Goal: Register for event/course

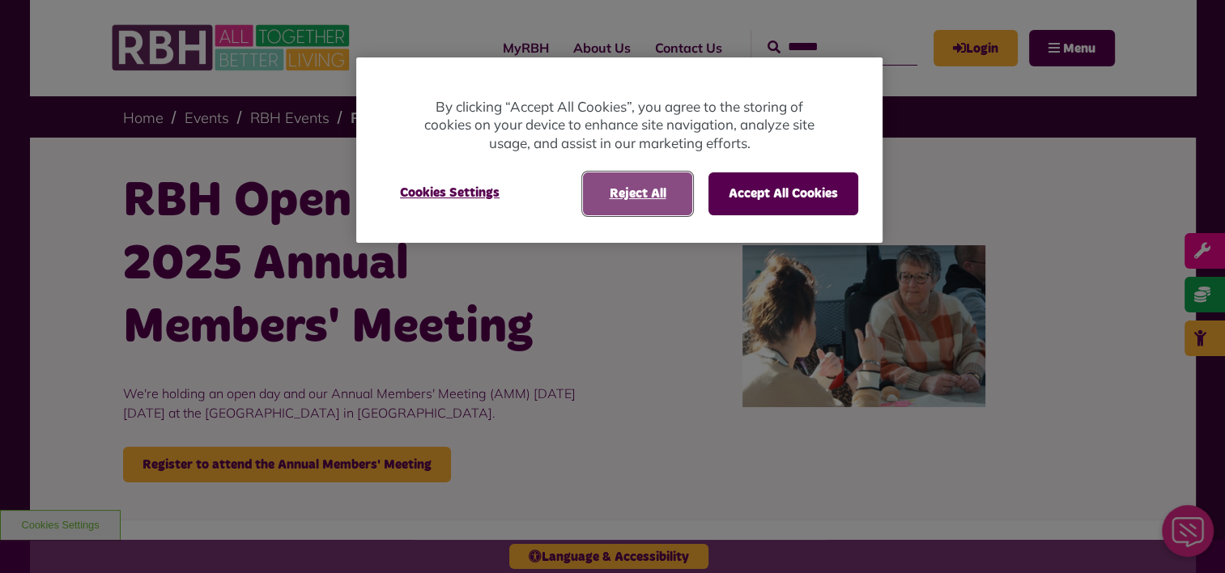
click at [610, 191] on button "Reject All" at bounding box center [637, 193] width 109 height 42
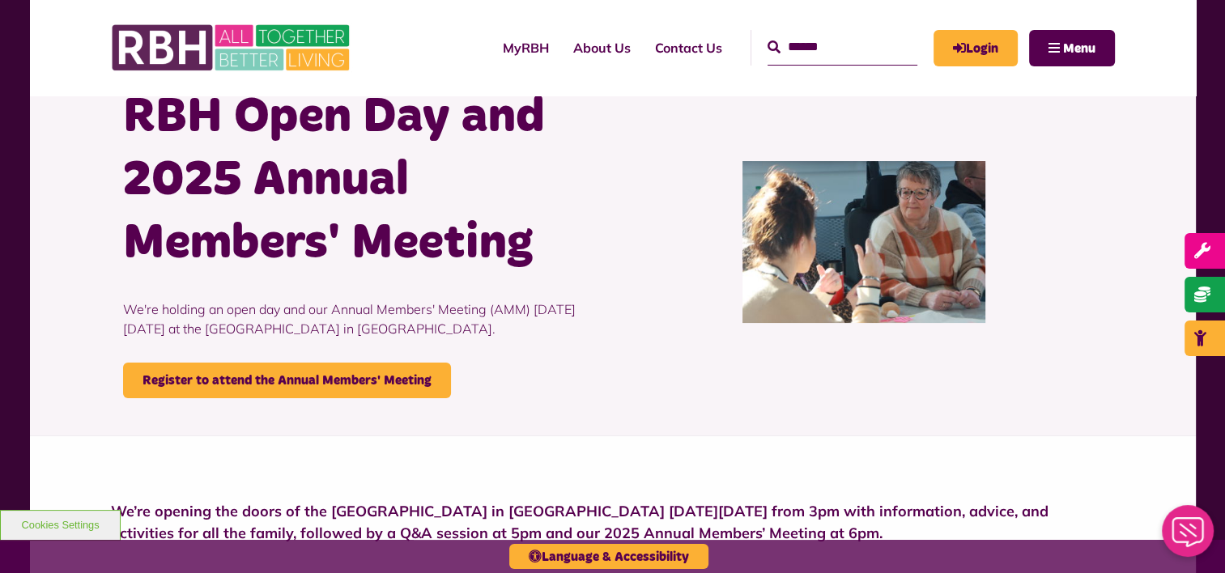
scroll to position [81, 0]
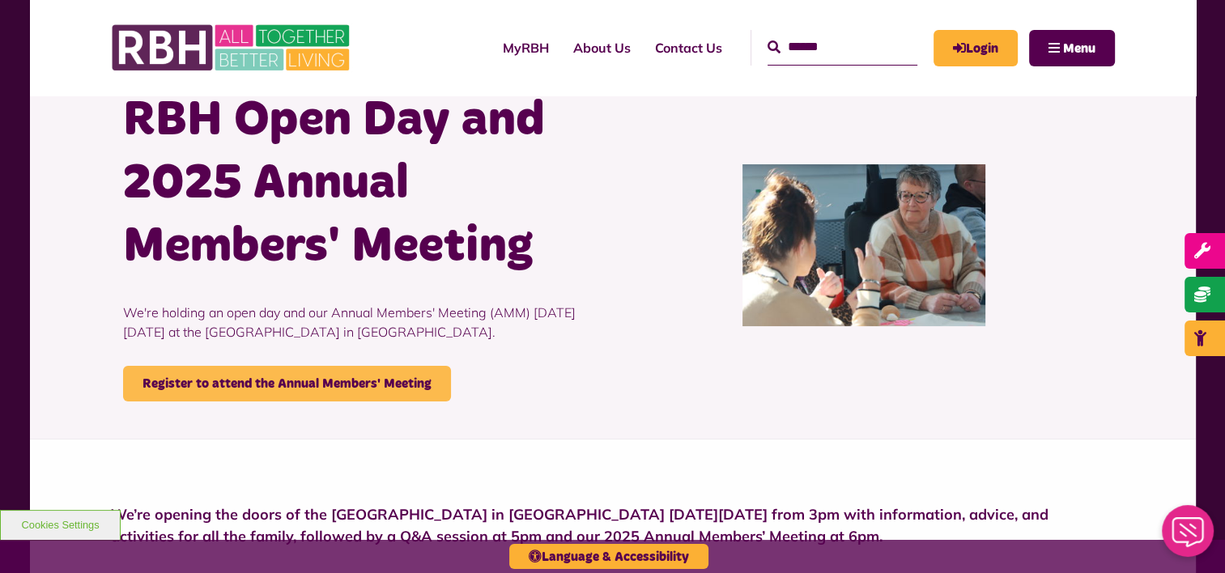
click at [313, 387] on link "Register to attend the Annual Members' Meeting" at bounding box center [287, 384] width 328 height 36
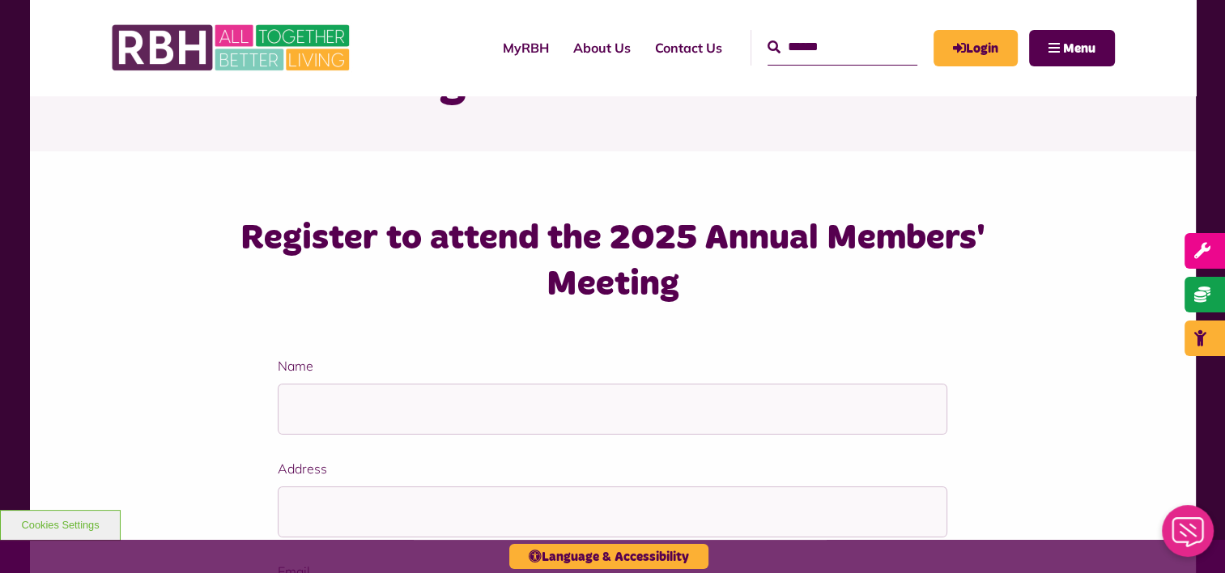
scroll to position [81, 0]
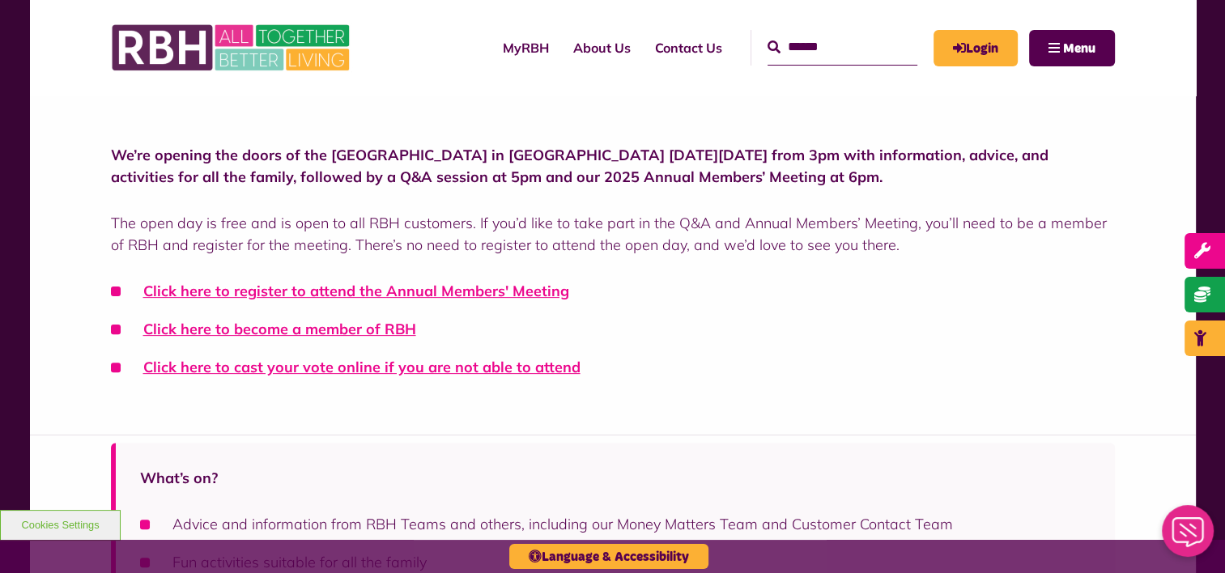
scroll to position [486, 0]
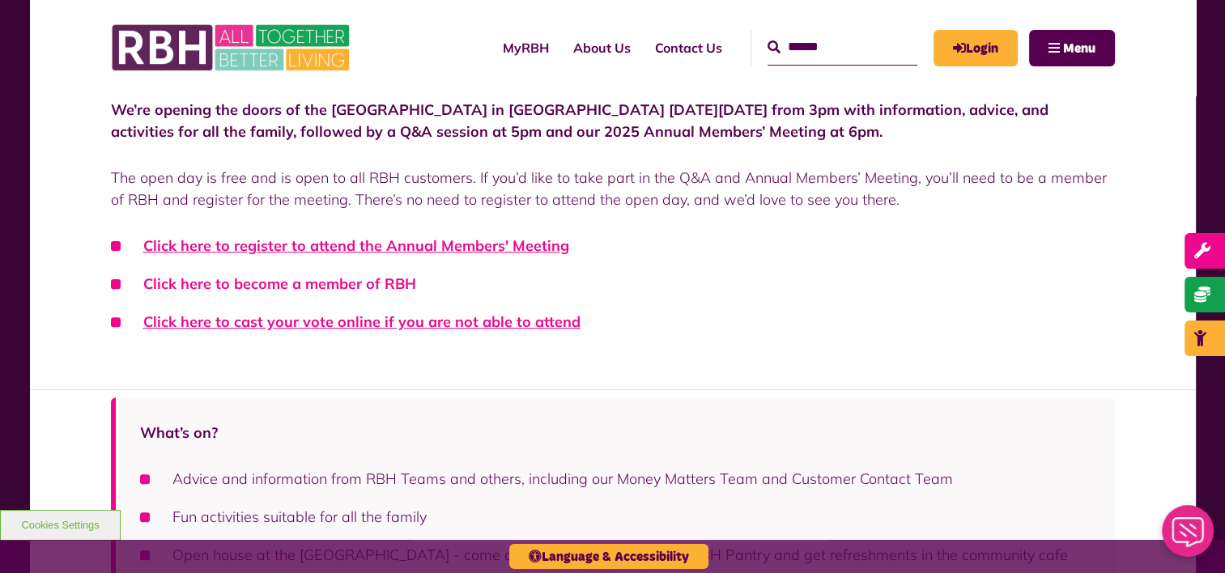
click at [342, 281] on link "Click here to become a member of RBH" at bounding box center [279, 283] width 273 height 19
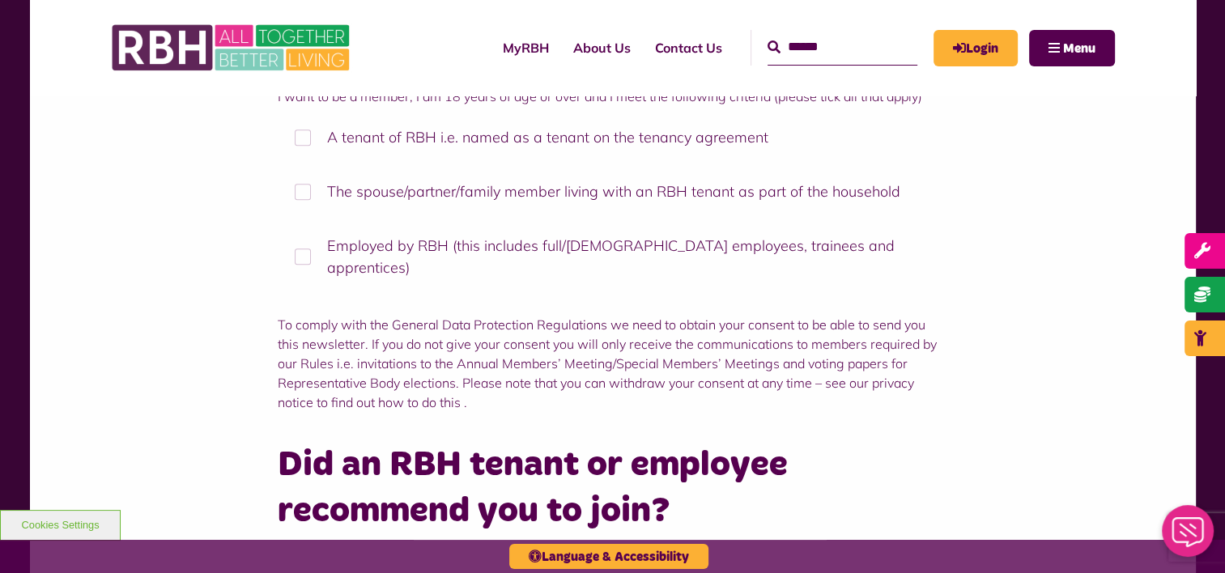
scroll to position [1376, 0]
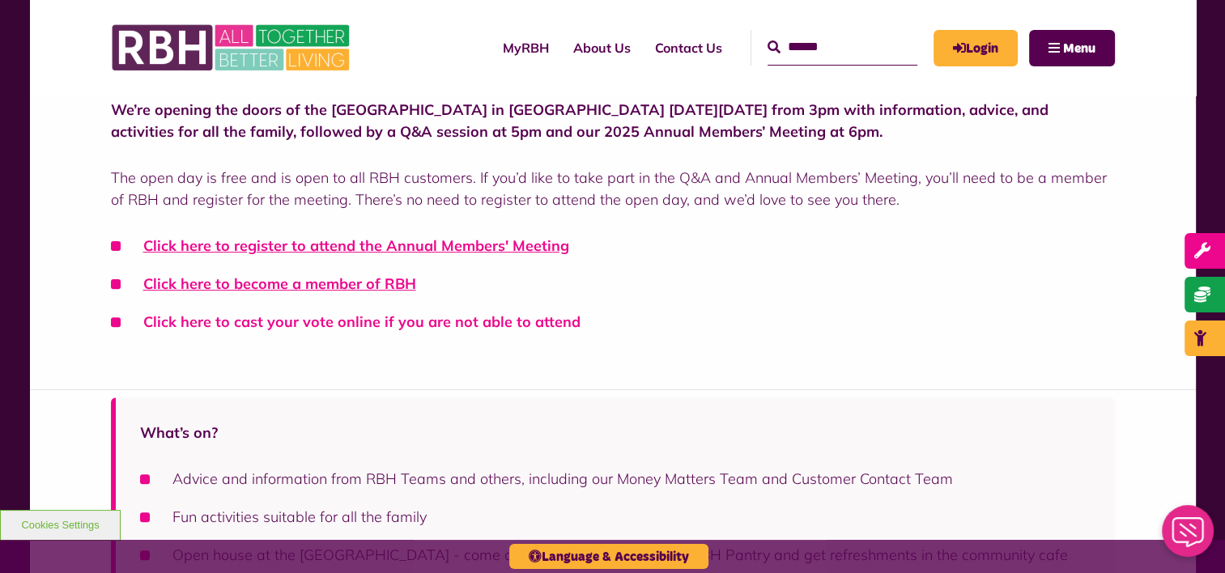
click at [314, 317] on link "Click here to cast your vote online if you are not able to attend" at bounding box center [361, 322] width 437 height 19
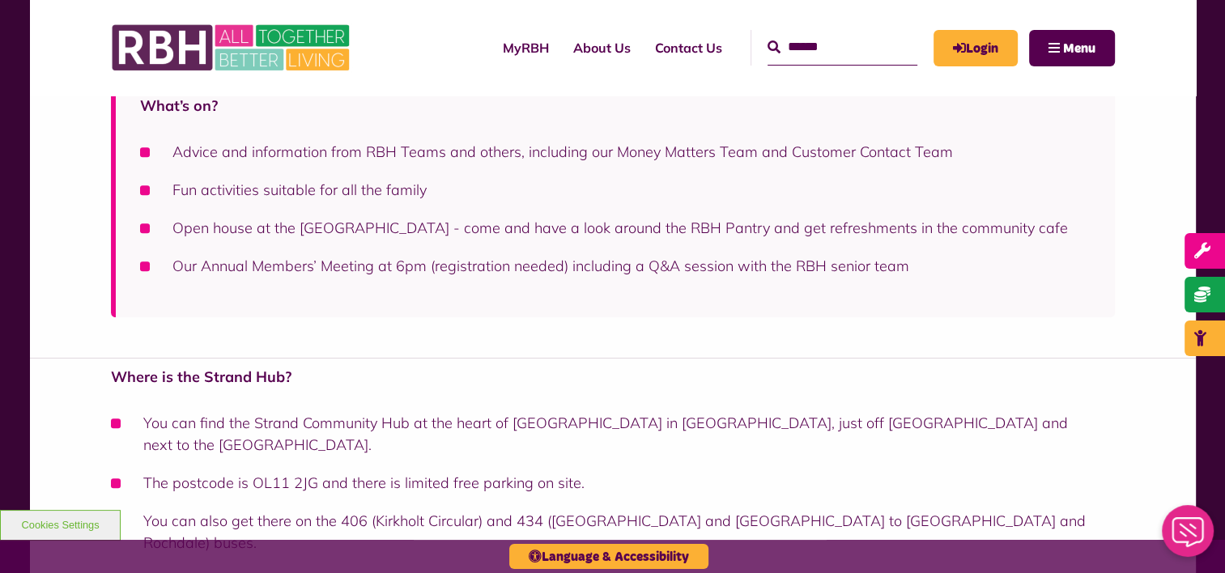
scroll to position [810, 0]
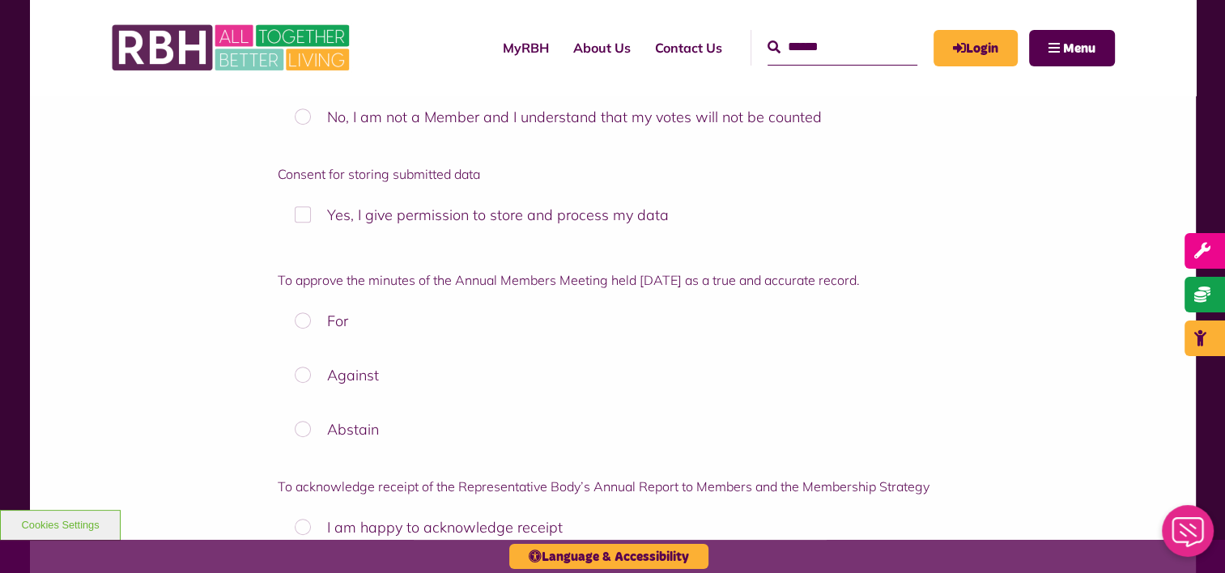
scroll to position [891, 0]
